Goal: Find specific page/section: Find specific page/section

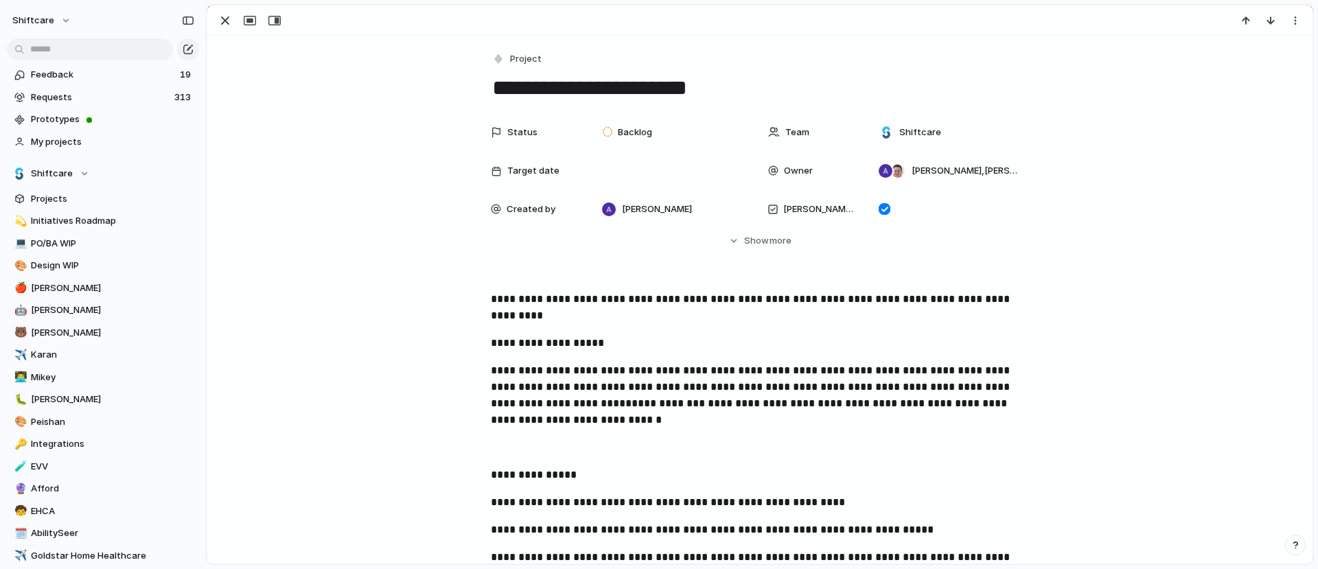
scroll to position [333, 0]
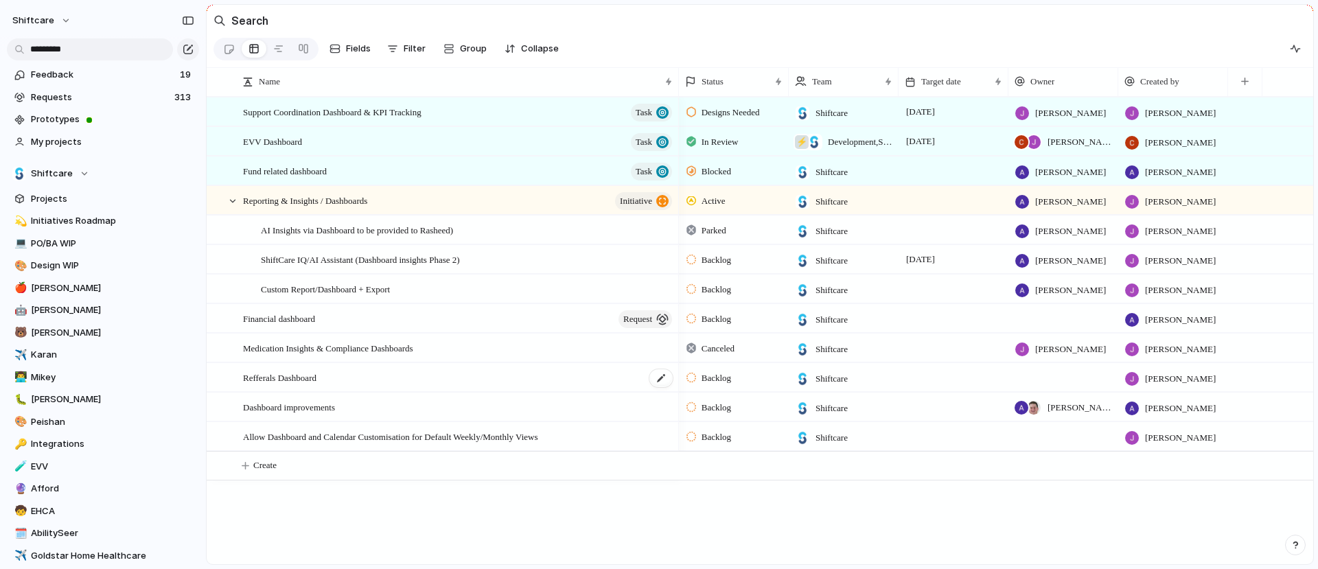
click at [262, 380] on span "Refferals Dashboard" at bounding box center [279, 377] width 73 height 16
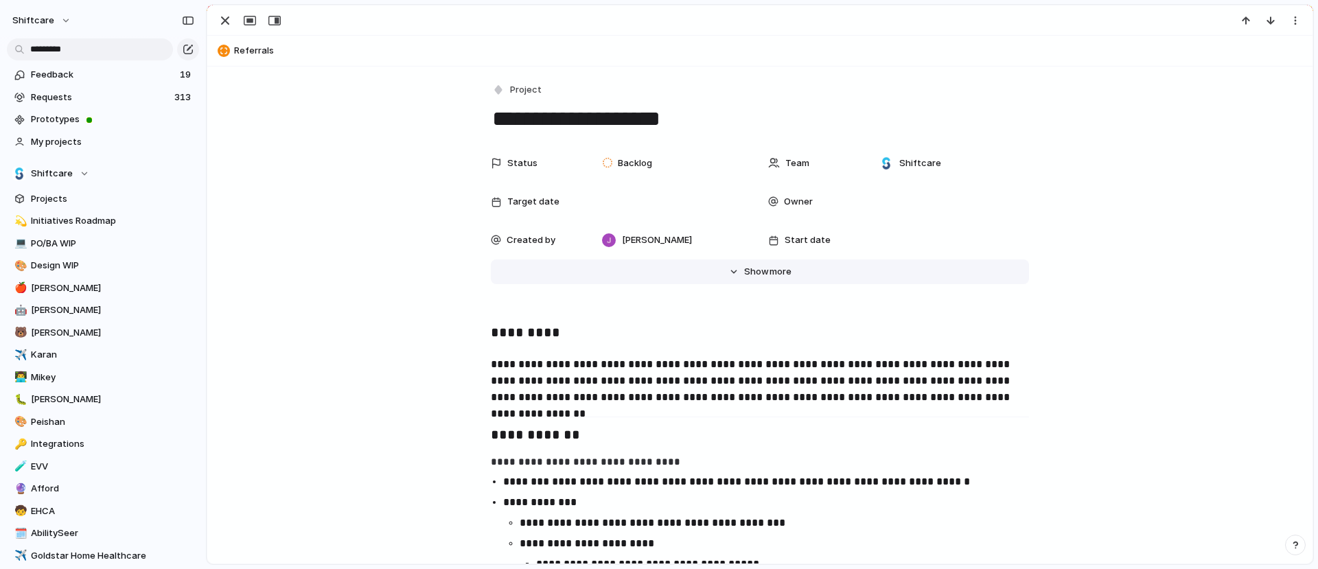
click at [778, 266] on span "more" at bounding box center [781, 272] width 22 height 14
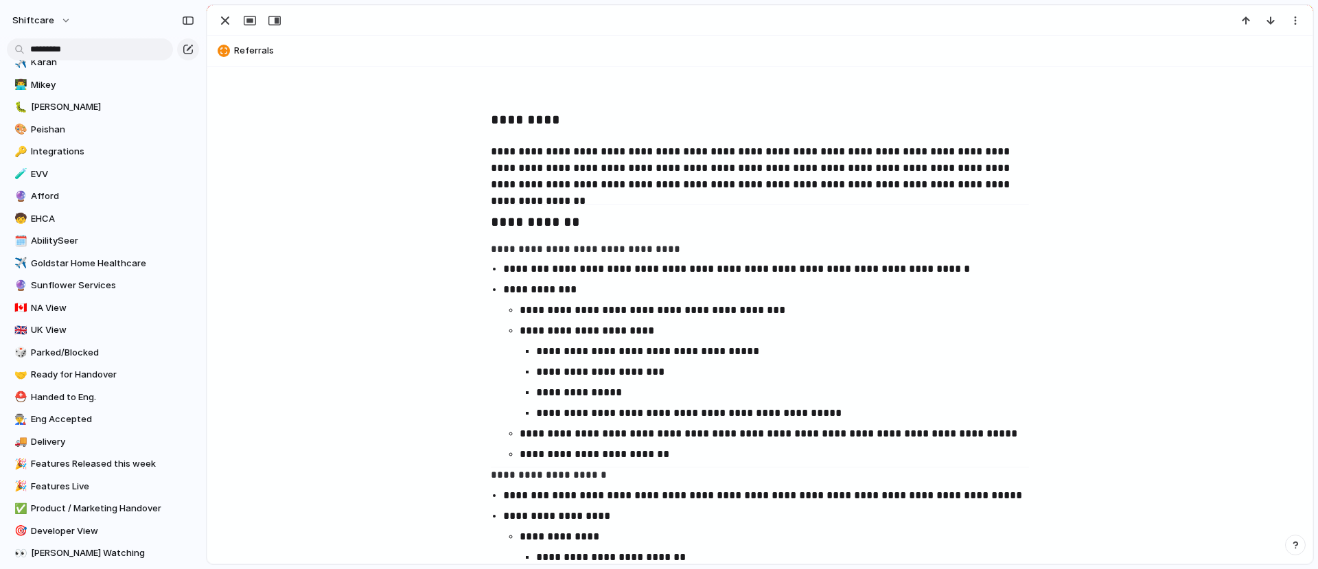
scroll to position [887, 0]
